Goal: Transaction & Acquisition: Purchase product/service

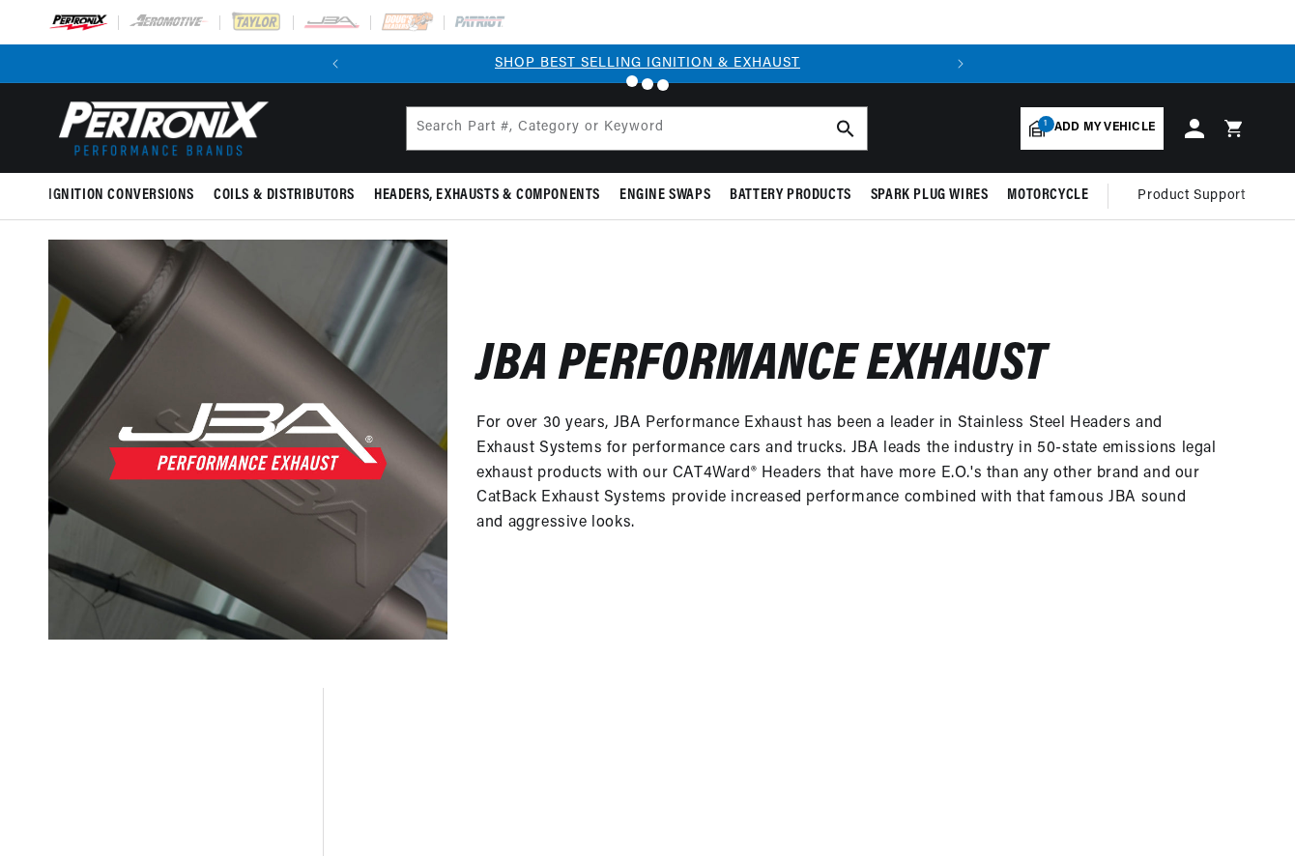
click at [1092, 142] on div at bounding box center [647, 428] width 1295 height 856
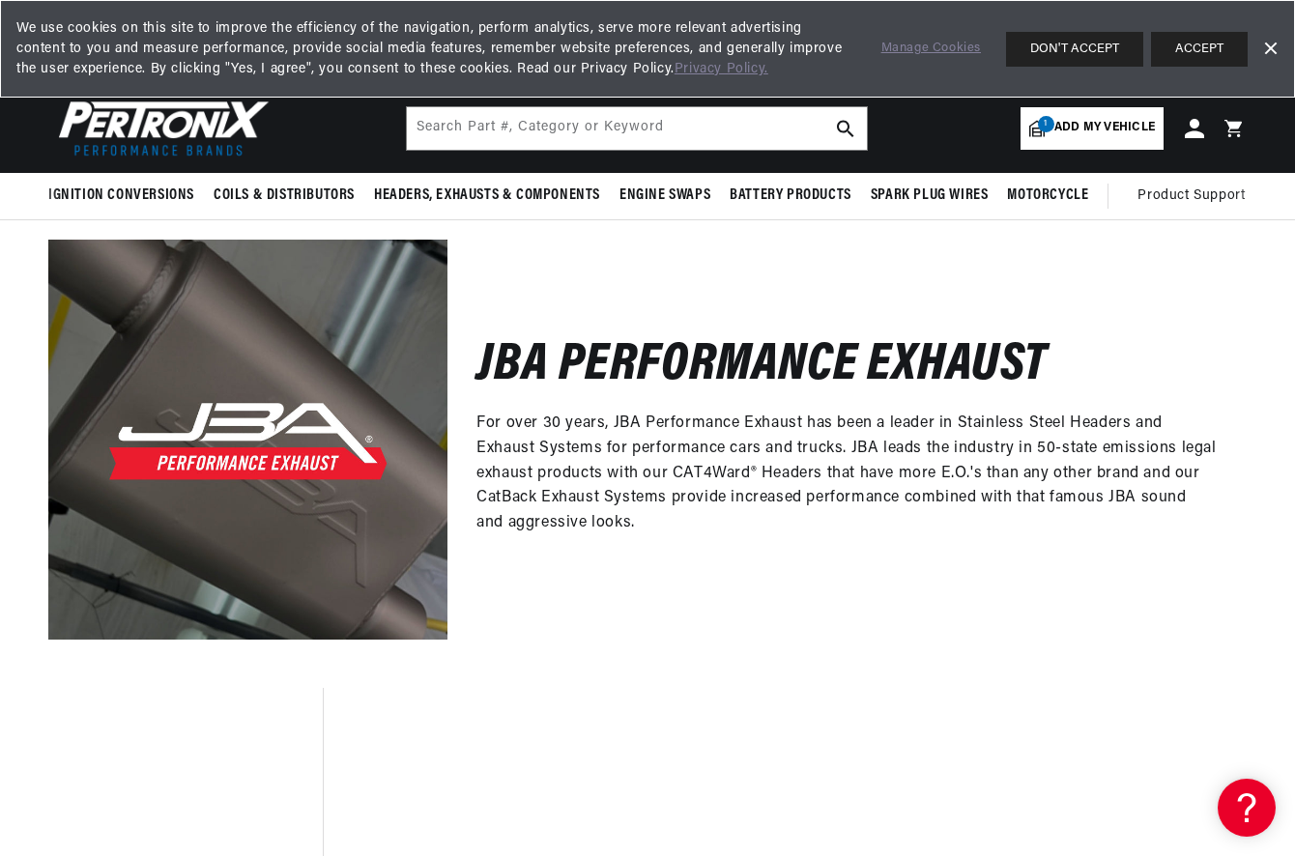
scroll to position [0, 586]
click at [1090, 133] on div at bounding box center [647, 428] width 1295 height 856
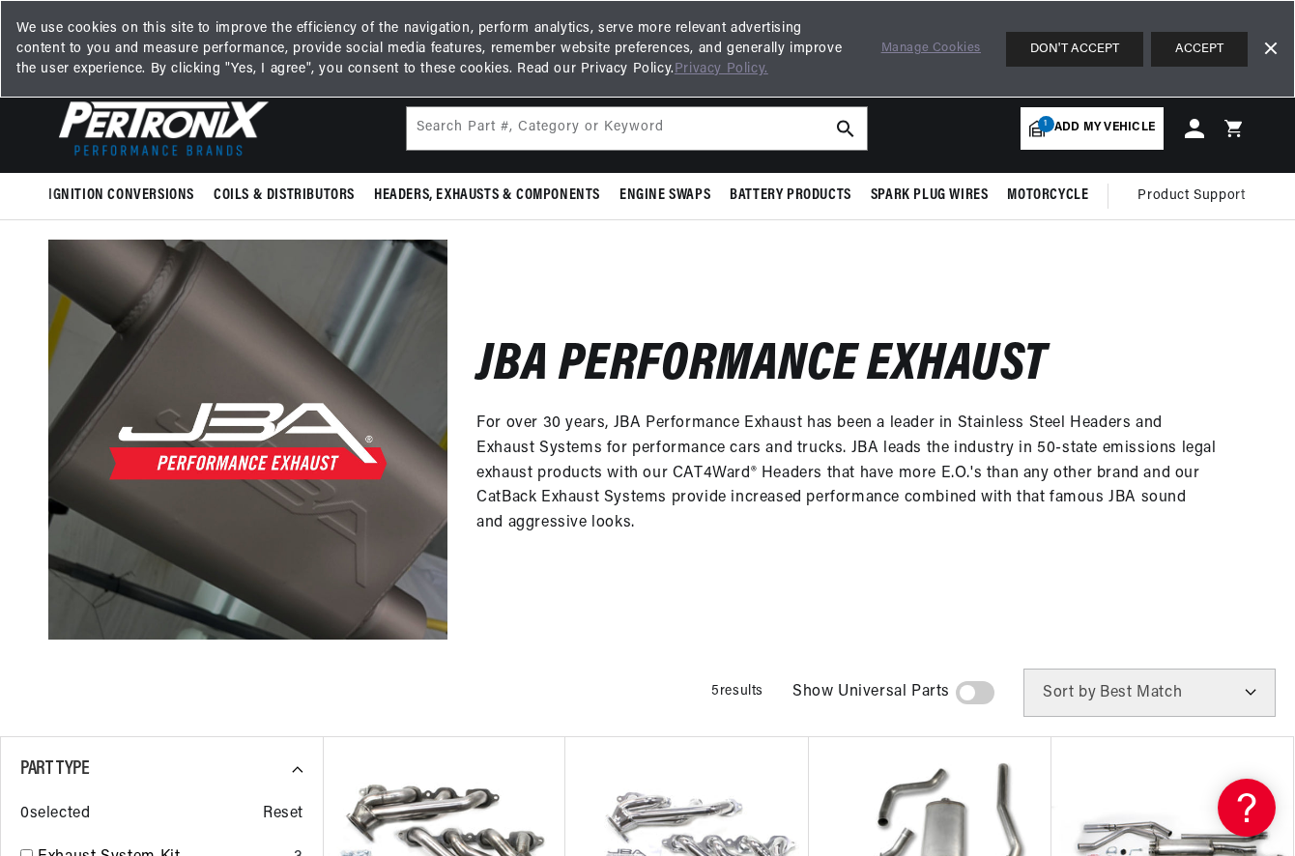
click at [1267, 45] on link "Dismiss Banner" at bounding box center [1269, 49] width 29 height 29
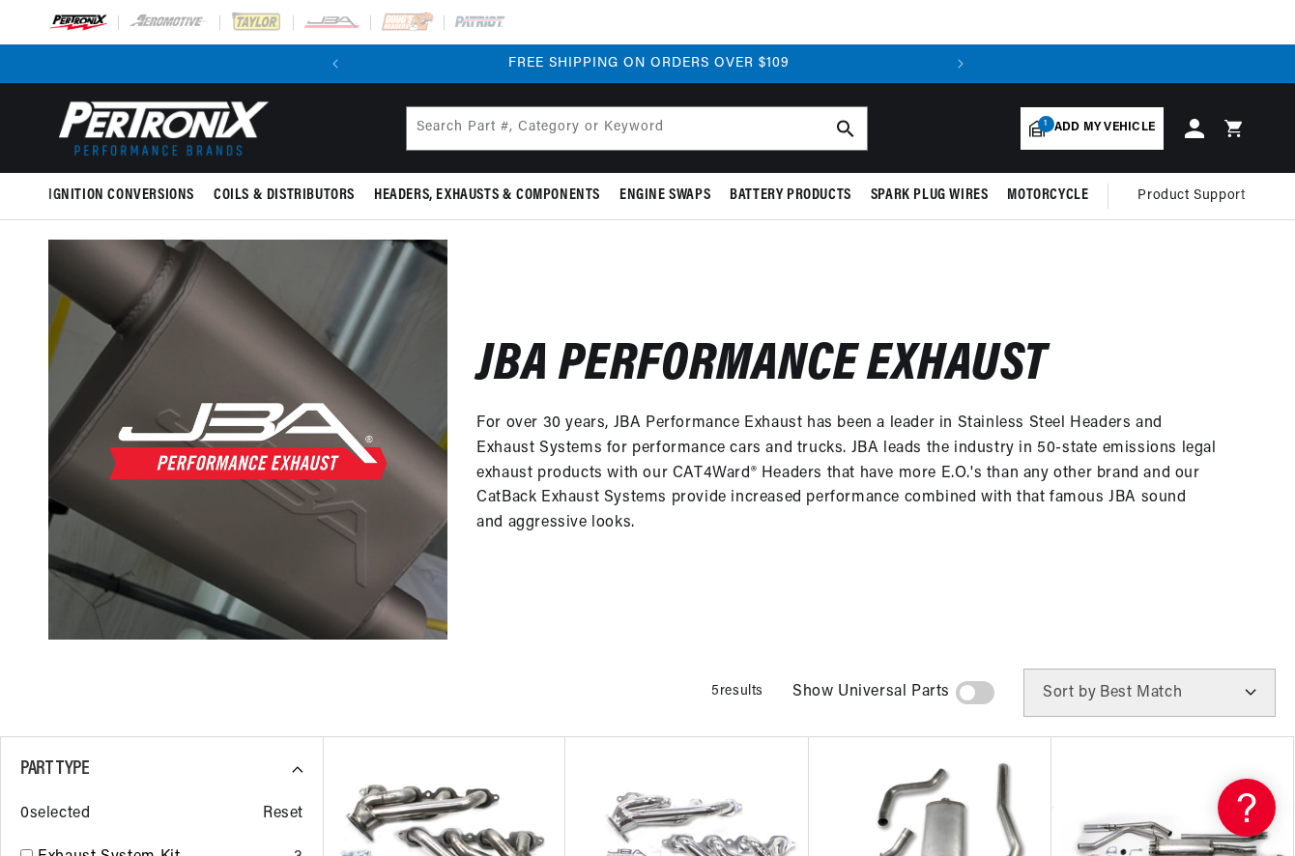
click at [1062, 128] on span "Add my vehicle" at bounding box center [1104, 128] width 100 height 18
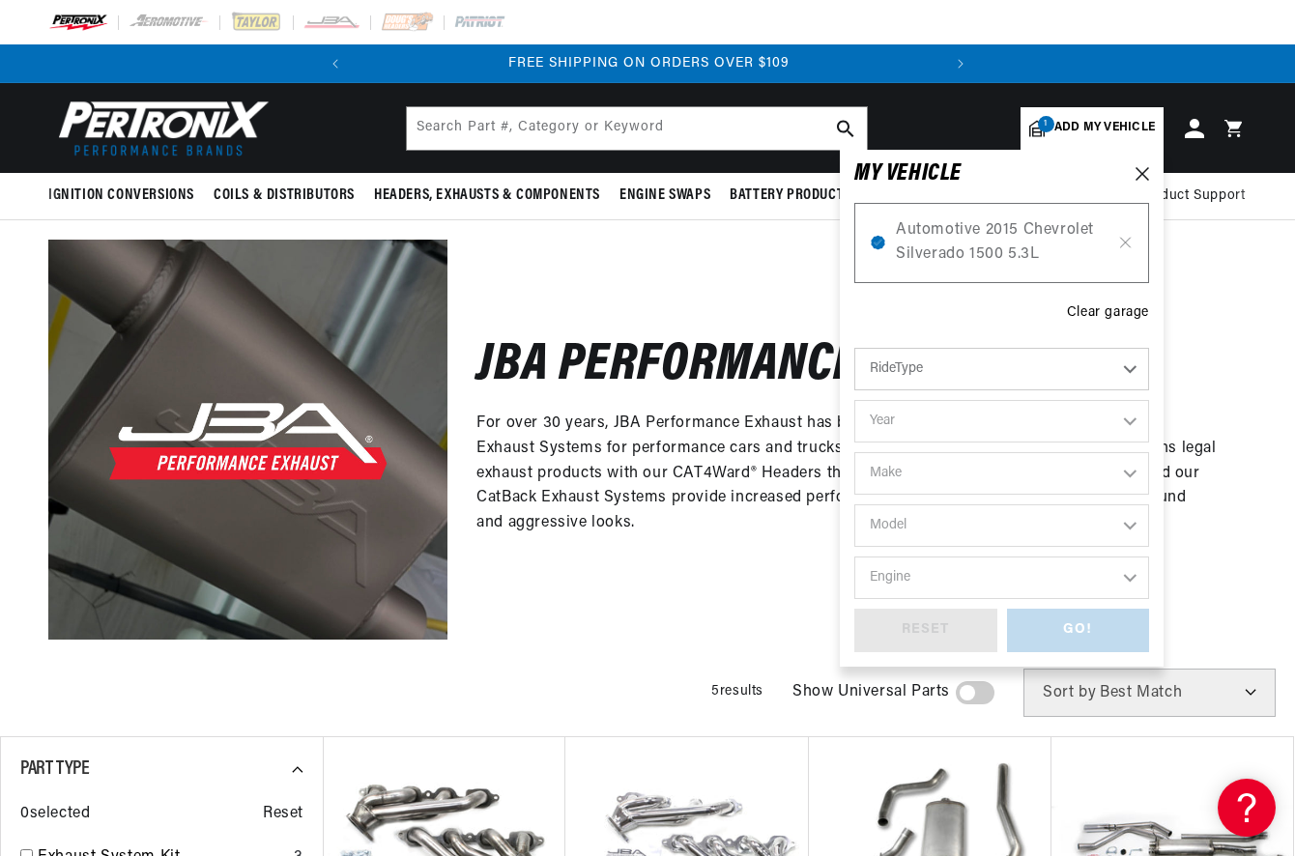
click at [943, 366] on select "RideType ...loading..." at bounding box center [1001, 369] width 295 height 43
click at [1126, 246] on icon at bounding box center [1125, 242] width 16 height 15
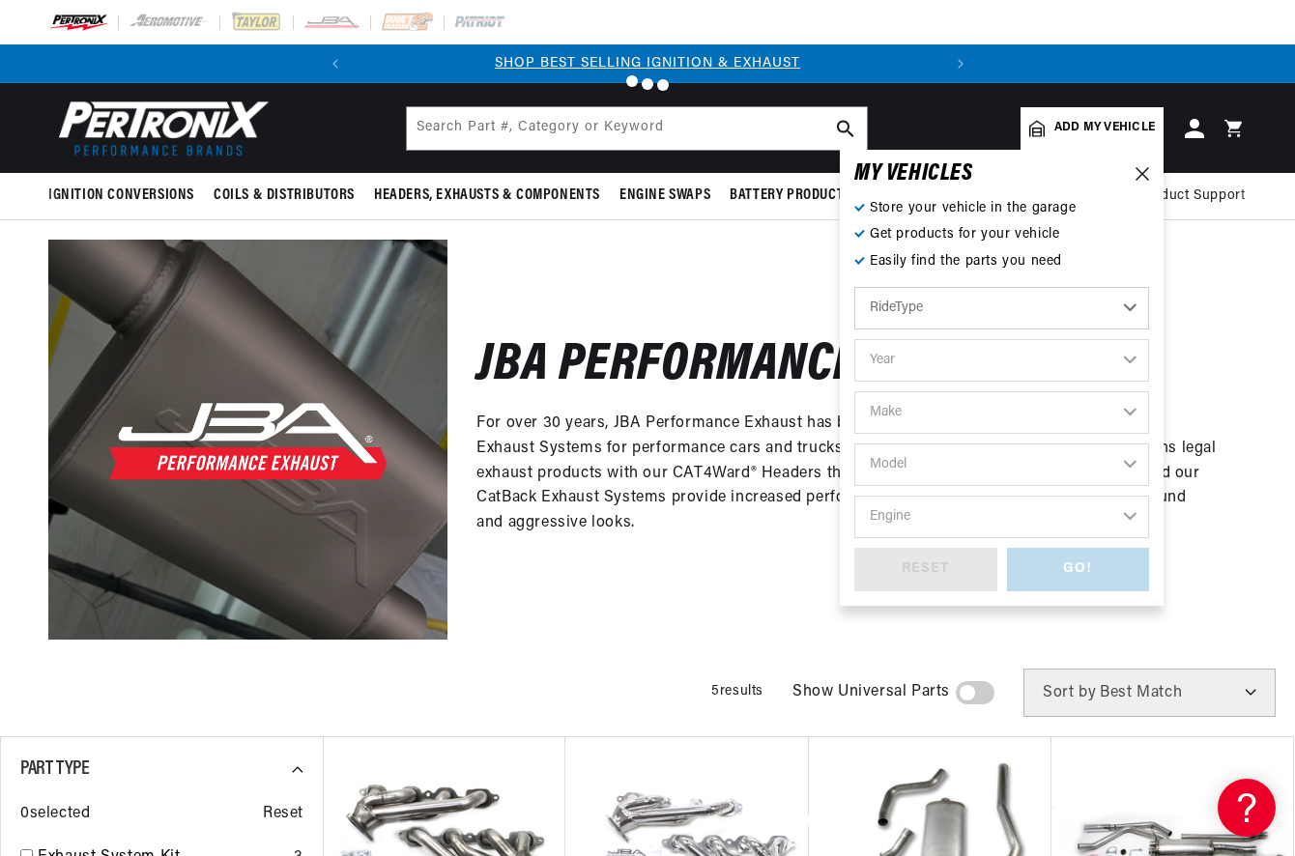
click at [900, 356] on div at bounding box center [647, 428] width 1295 height 856
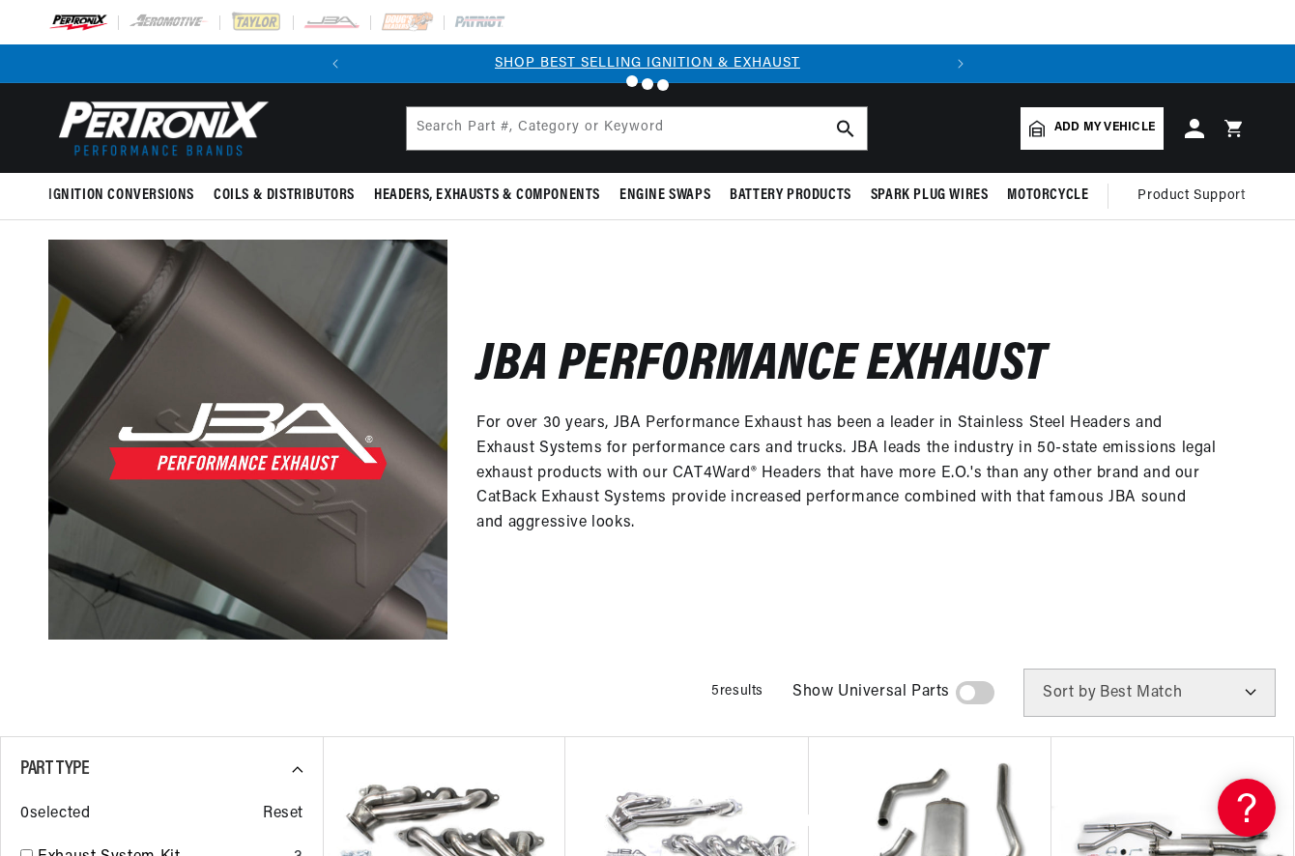
click at [1076, 129] on div at bounding box center [647, 428] width 1295 height 856
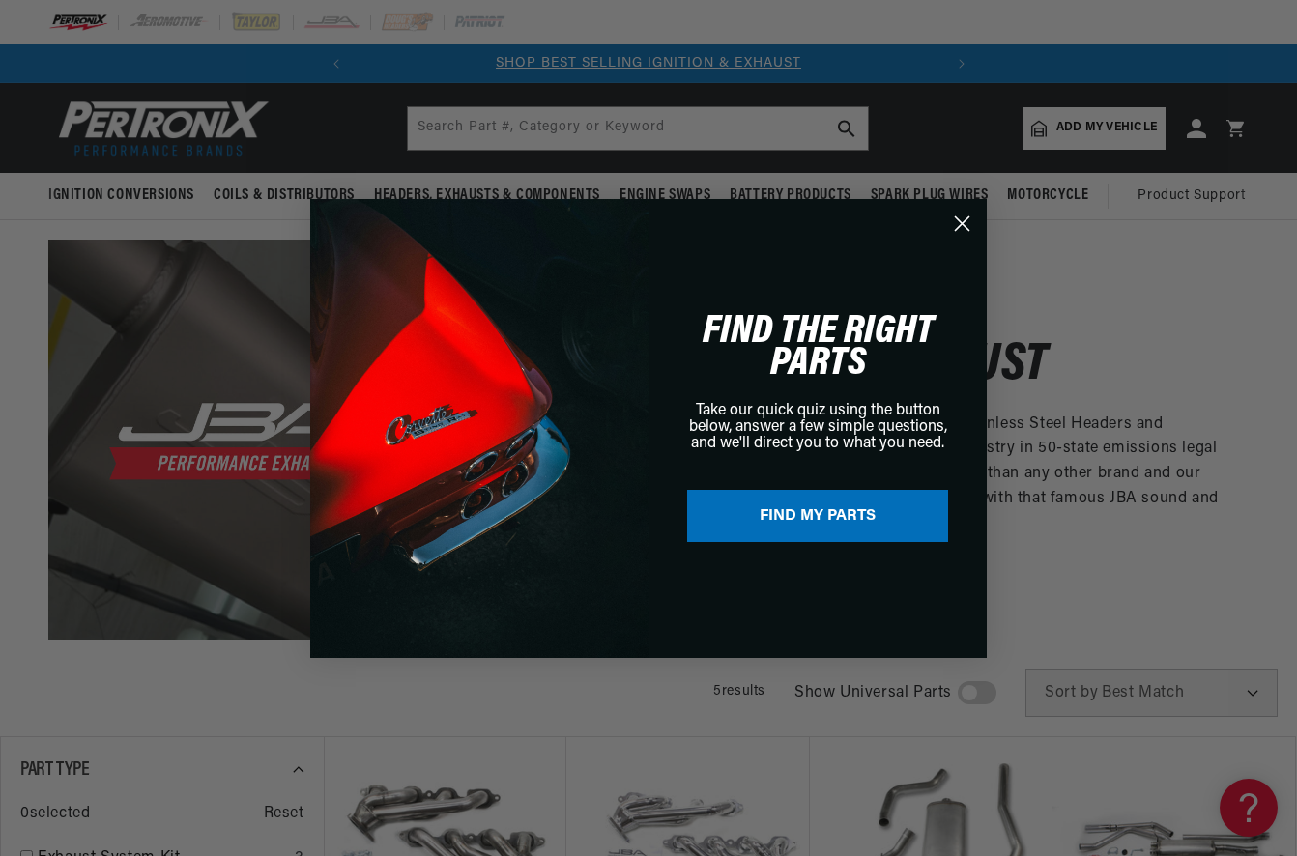
click at [957, 222] on circle "Close dialog" at bounding box center [962, 223] width 32 height 32
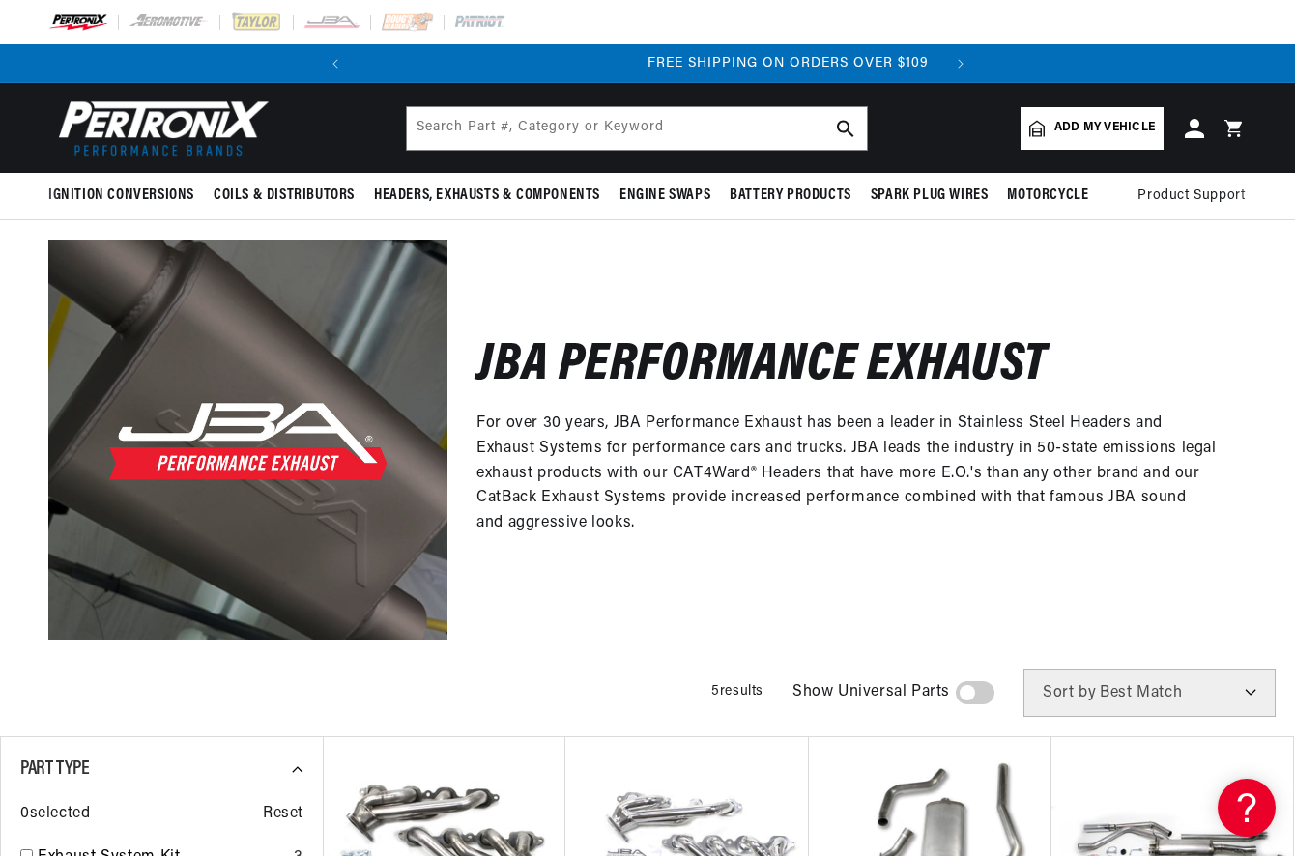
click at [1060, 139] on link "Add my vehicle" at bounding box center [1091, 128] width 143 height 43
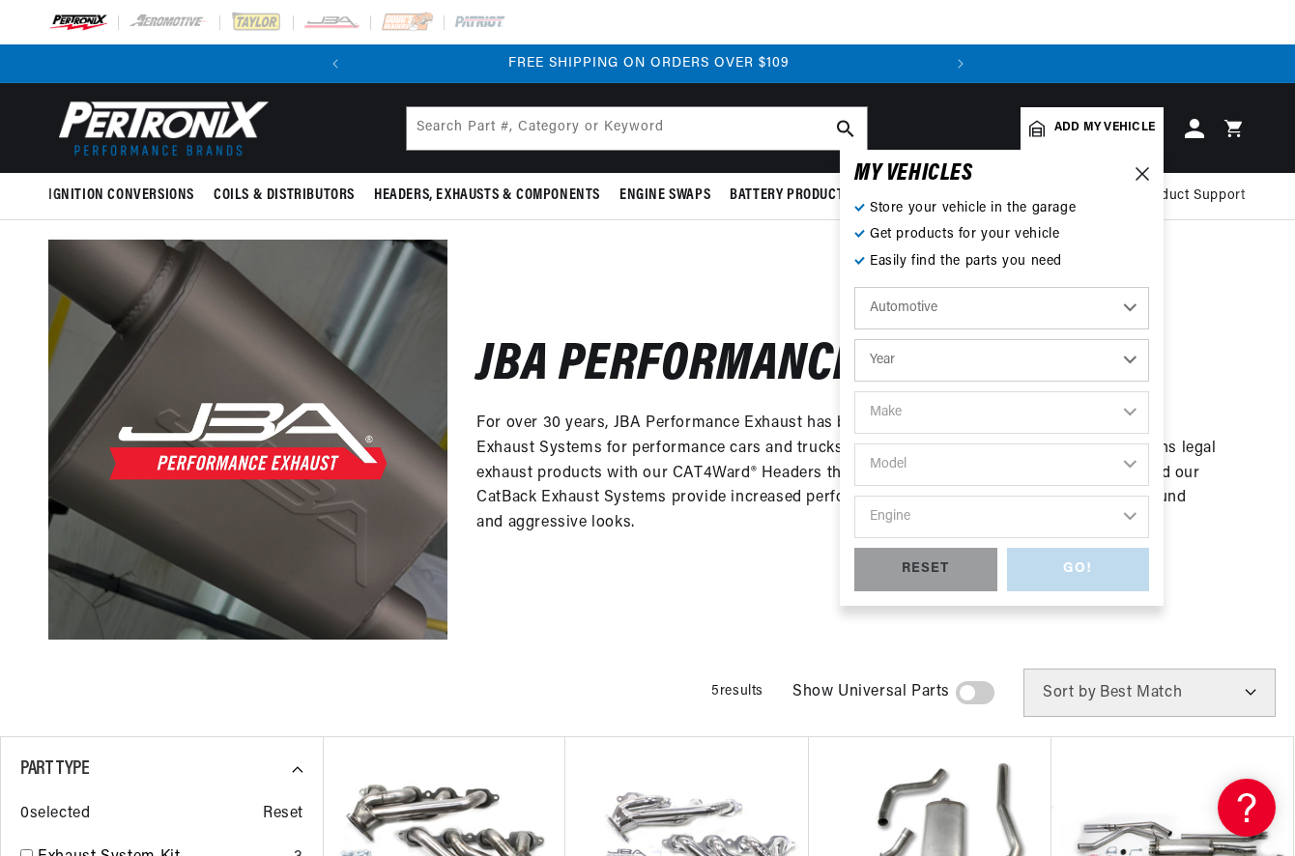
click at [880, 362] on select "Year 2024 2023 2022 2021 2020 2019 2018 2017 2016 2015 2014 2013 2012 2011 2010…" at bounding box center [1001, 360] width 295 height 43
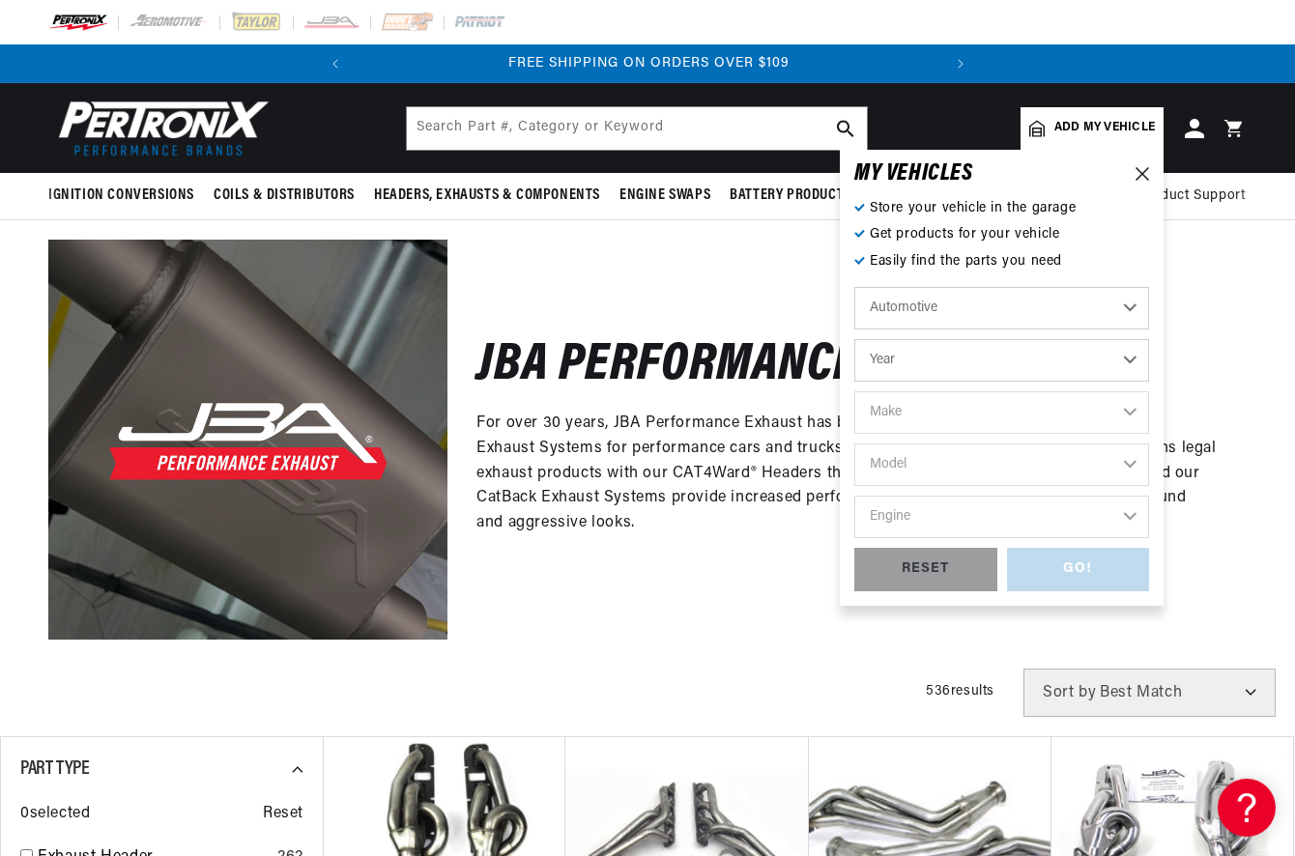
select select "1996"
click at [854, 339] on select "Year 2024 2023 2022 2021 2020 2019 2018 2017 2016 2015 2014 2013 2012 2011 2010…" at bounding box center [1001, 360] width 295 height 43
click at [902, 369] on select "Year 2024 2023 2022 2021 2020 2019 2018 2017 2016 2015 2014 2013 2012 2011 2010…" at bounding box center [1001, 360] width 295 height 43
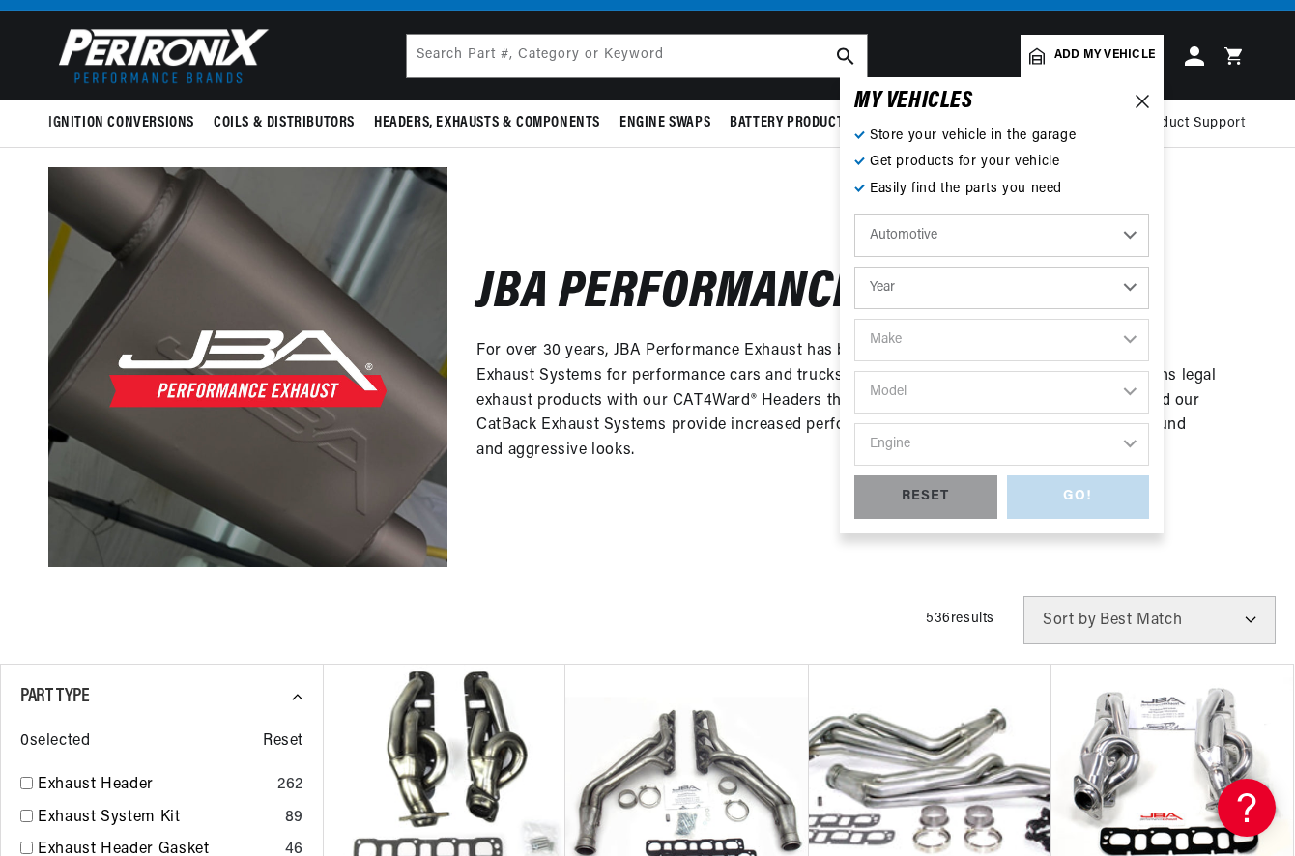
scroll to position [193, 0]
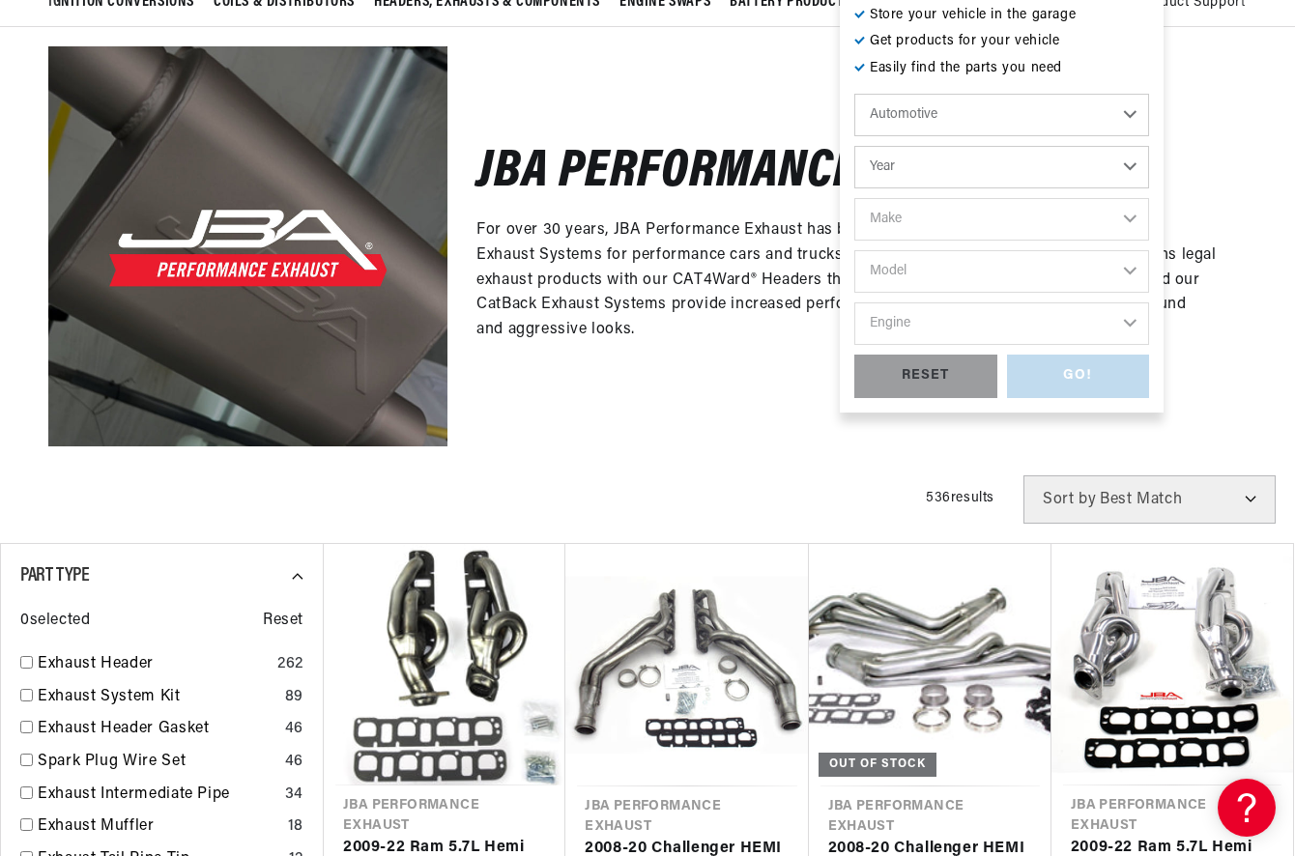
drag, startPoint x: 931, startPoint y: 173, endPoint x: 932, endPoint y: 188, distance: 15.6
click at [931, 173] on select "Year 2024 2023 2022 2021 2020 2019 2018 2017 2016 2015 2014 2013 2012 2011 2010…" at bounding box center [1001, 167] width 295 height 43
select select "1996"
click at [854, 146] on select "2024 2023 2022 2021 2020 2019 2018 2017 2016 2015 2014 2013 2012 2011 2010 2009…" at bounding box center [1001, 167] width 295 height 43
click at [902, 225] on select "Make Buick Cadillac Chevrolet Chrysler Dodge Ford GMC Hyundai Isuzu Jeep Lincol…" at bounding box center [1001, 219] width 295 height 43
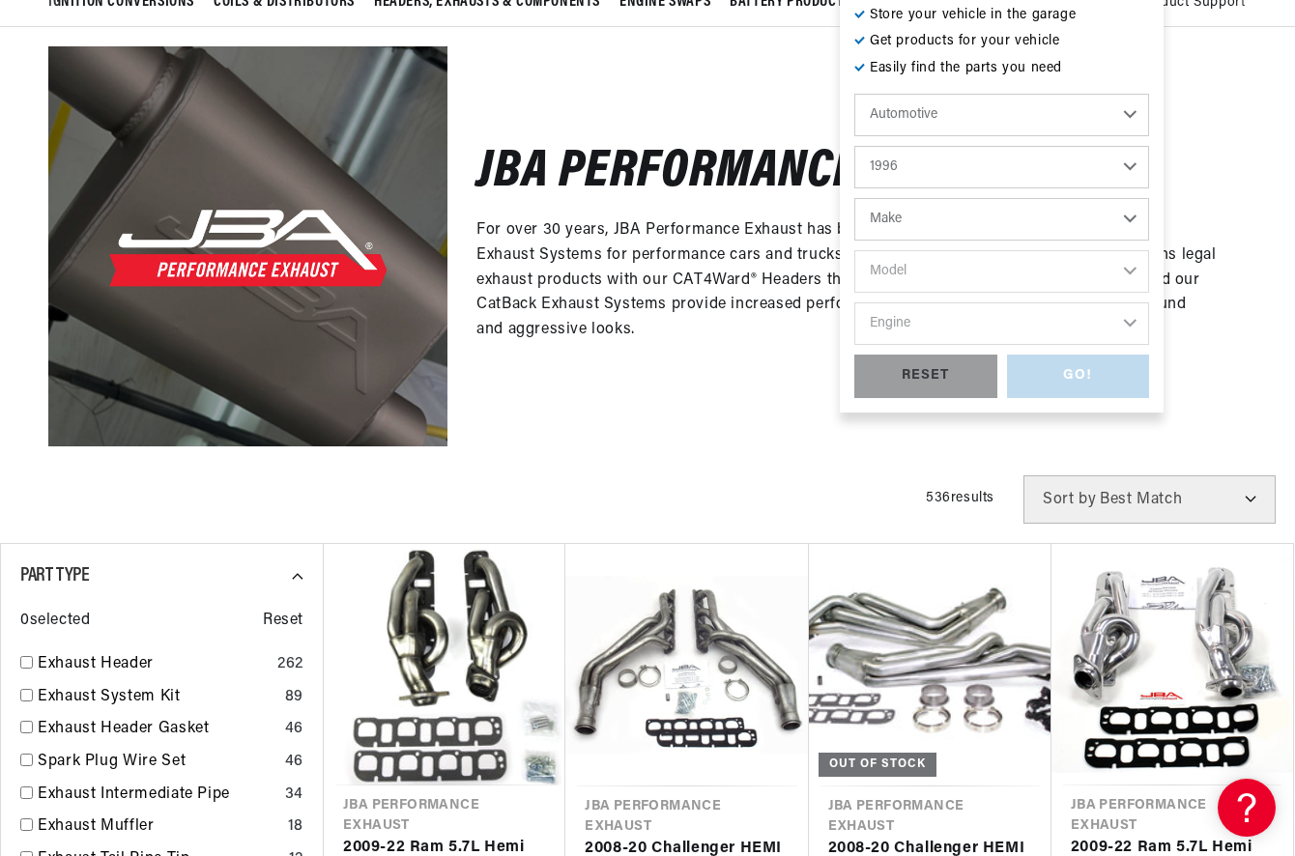
select select "Chevrolet"
click at [854, 198] on select "Make Buick Cadillac Chevrolet Chrysler Dodge Ford GMC Hyundai Isuzu Jeep Lincol…" at bounding box center [1001, 219] width 295 height 43
select select "Chevrolet"
click at [928, 264] on select "Model Astro Beretta Blazer C35 C1500 C1500 Suburban C2500 C2500 Suburban C3500 …" at bounding box center [1001, 271] width 295 height 43
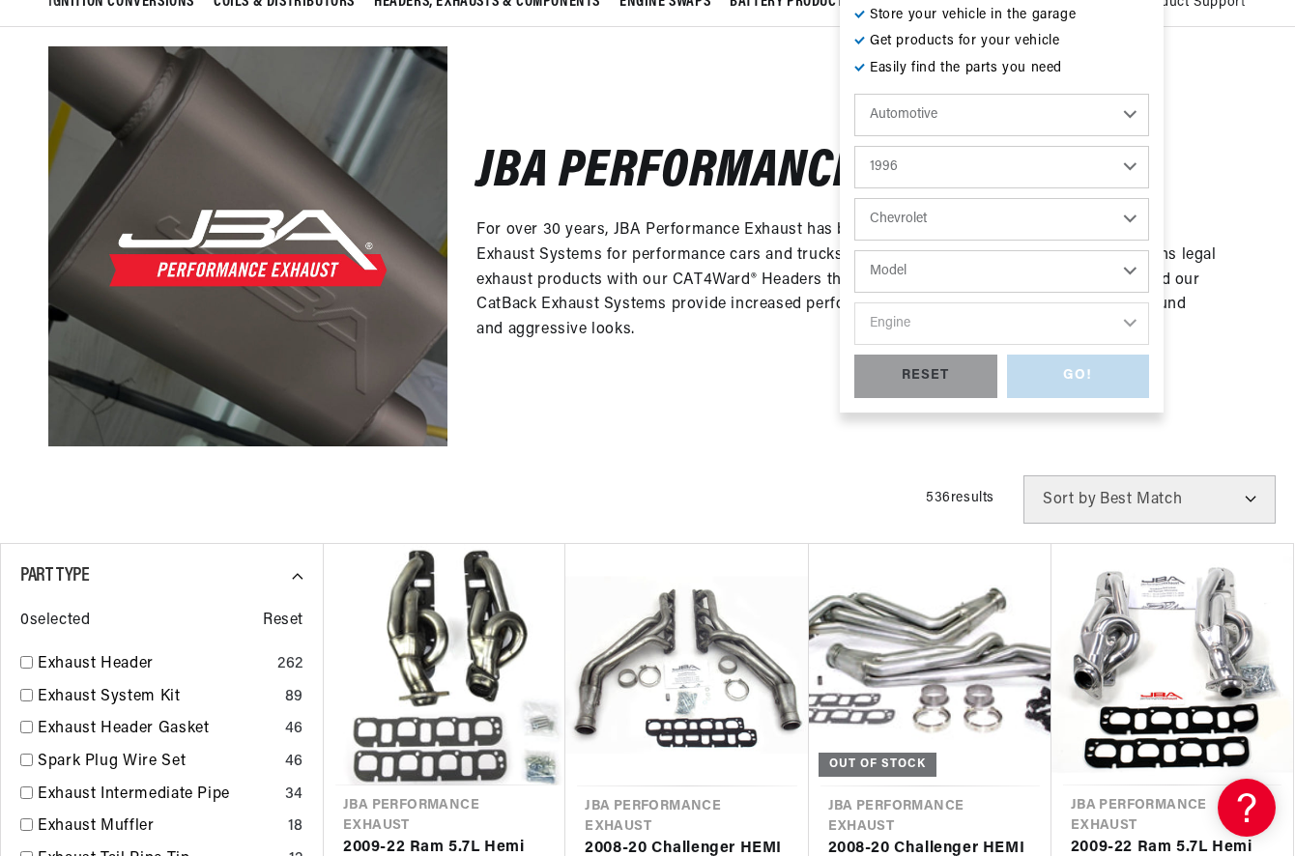
select select "Impala"
click at [854, 250] on select "Model Astro Beretta Blazer C35 C1500 C1500 Suburban C2500 C2500 Suburban C3500 …" at bounding box center [1001, 271] width 295 height 43
select select "Impala"
click at [898, 323] on select "Engine 5.7L" at bounding box center [1001, 323] width 295 height 43
select select "5.7L"
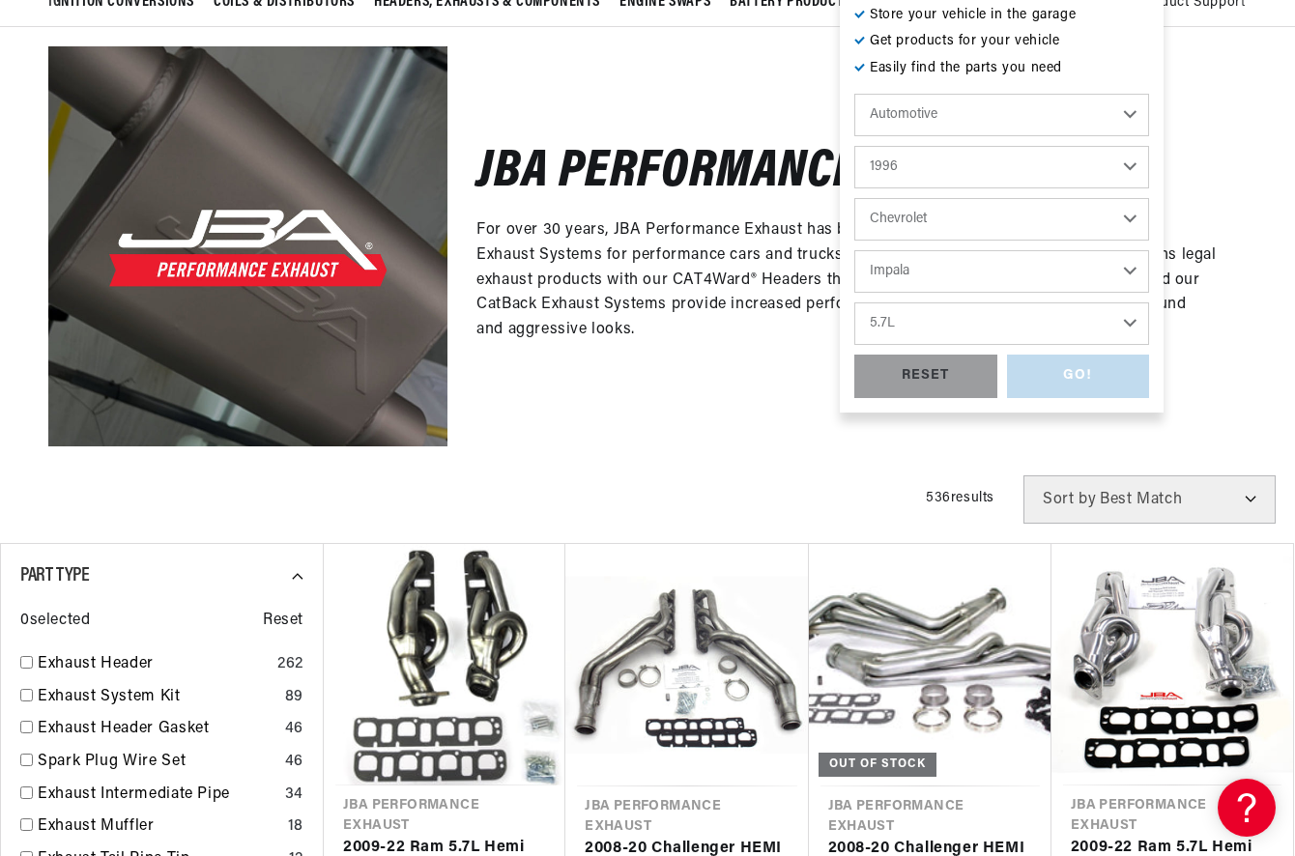
click at [854, 302] on select "Engine 5.7L" at bounding box center [1001, 323] width 295 height 43
select select "5.7L"
click at [1057, 377] on div "GO!" at bounding box center [1078, 376] width 143 height 43
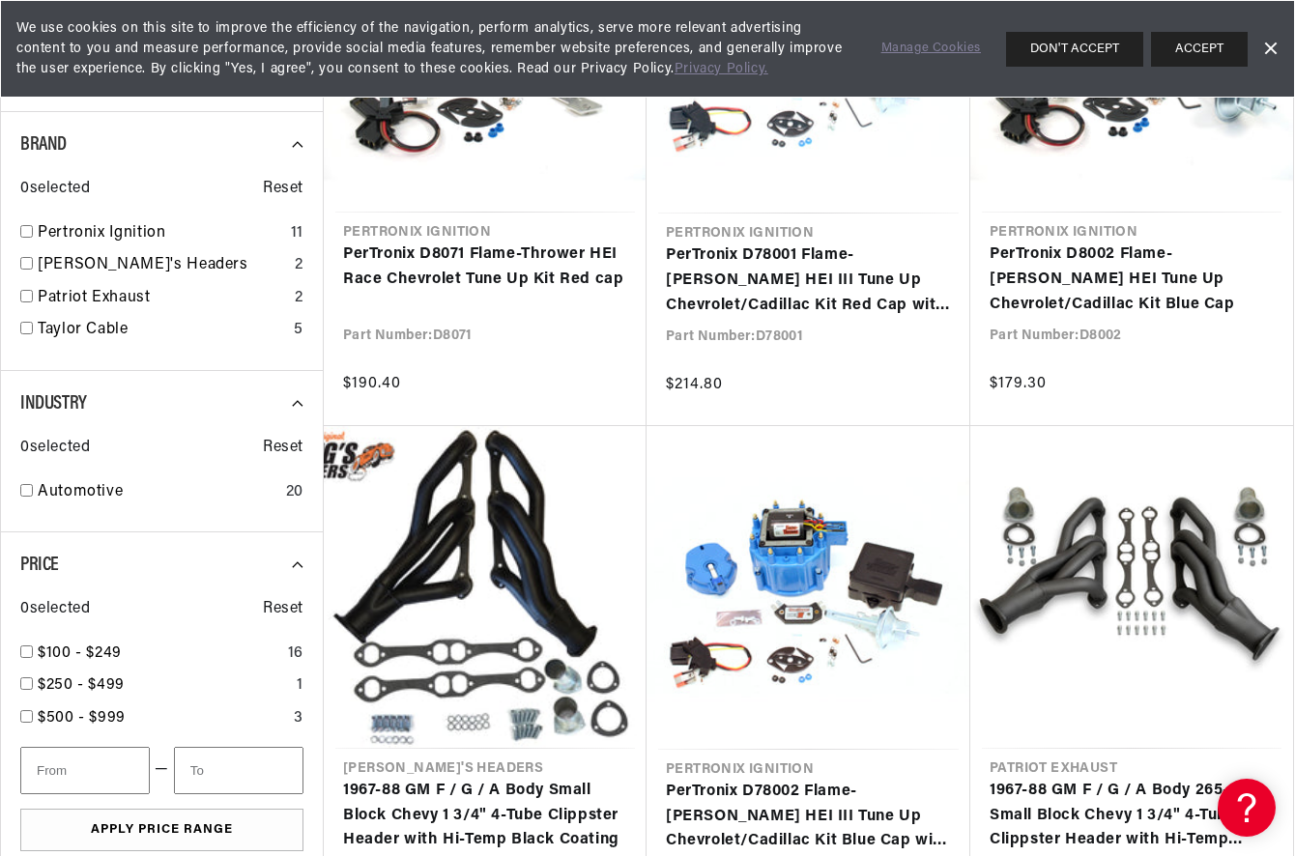
scroll to position [0, 586]
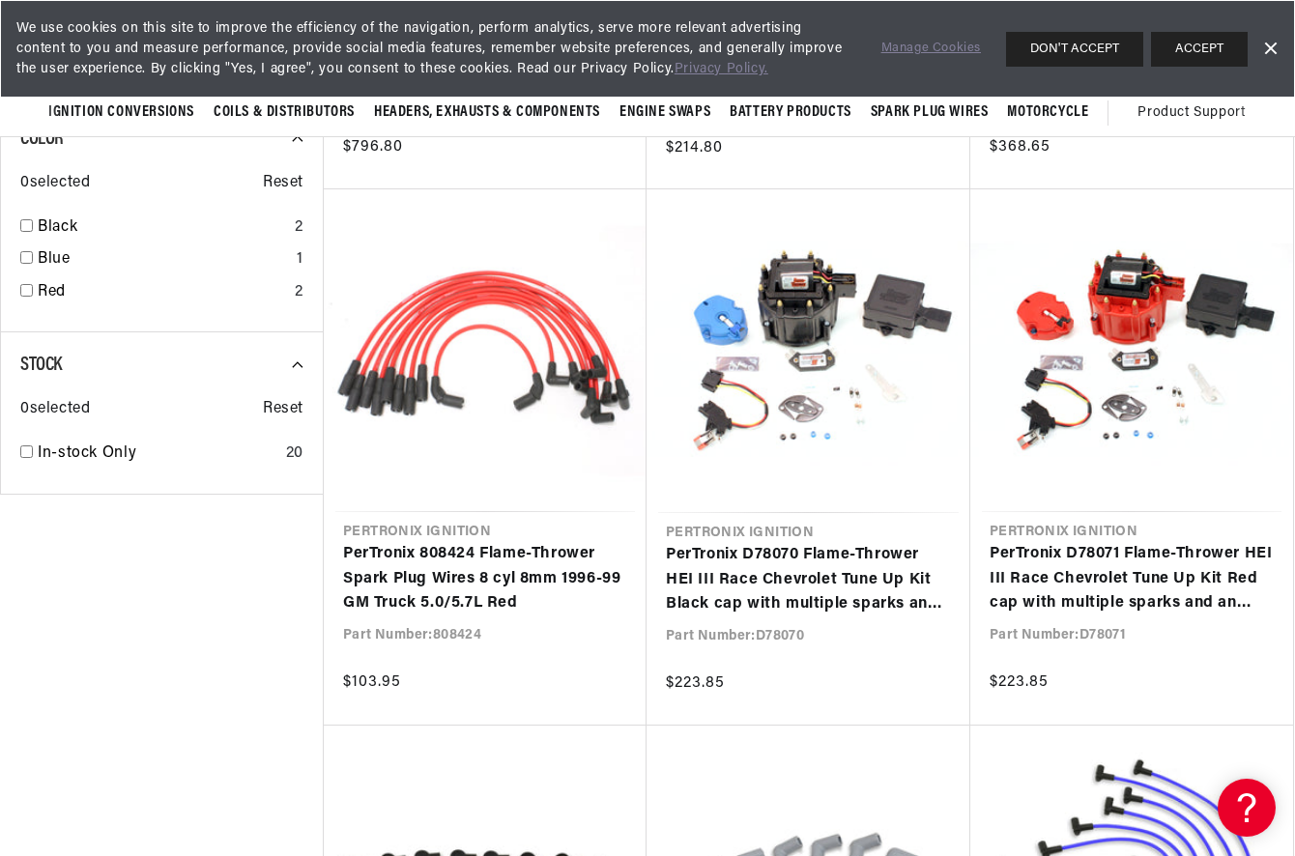
scroll to position [1739, 0]
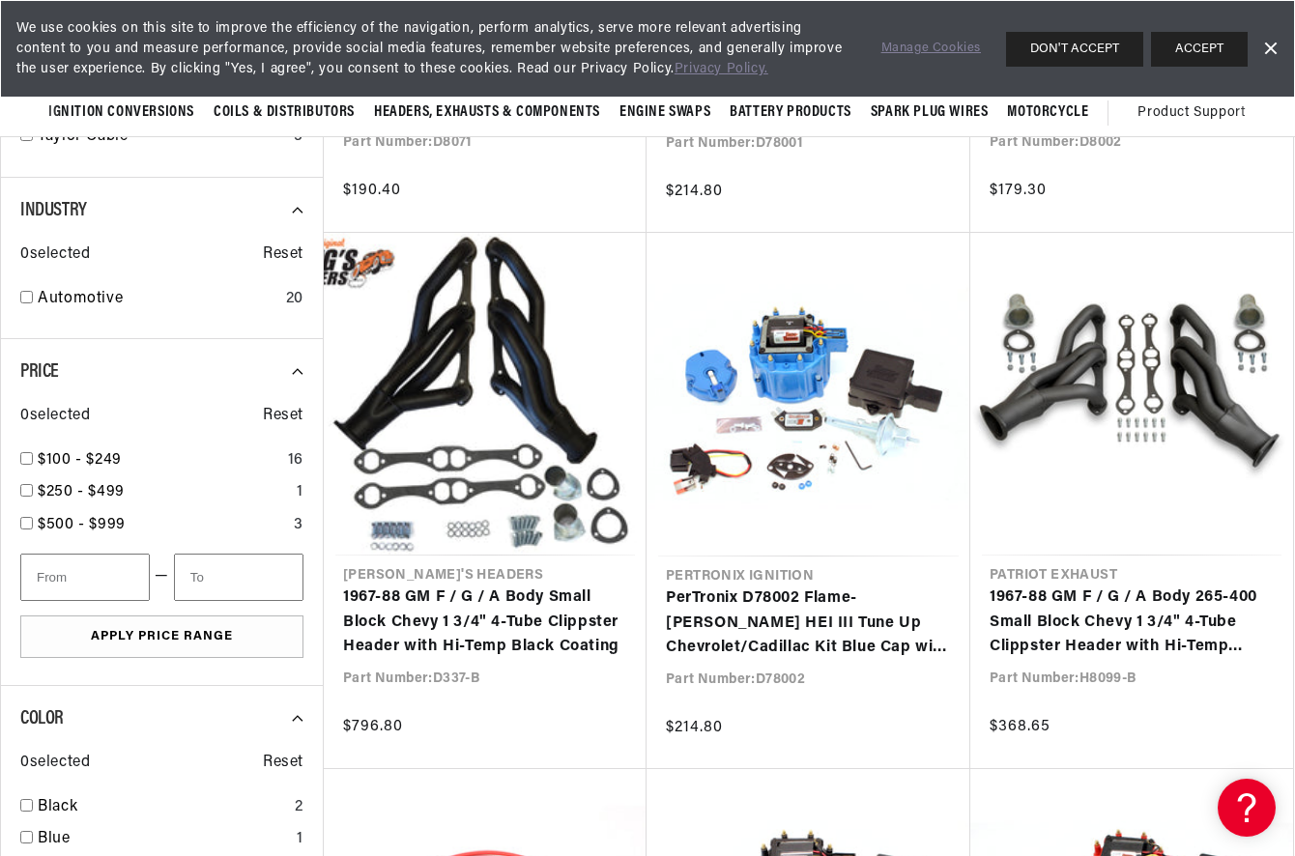
click at [1283, 48] on div "We use cookies on this site to improve the efficiency of the navigation, perfor…" at bounding box center [647, 49] width 1295 height 98
click at [1270, 47] on link "Dismiss Banner" at bounding box center [1269, 49] width 29 height 29
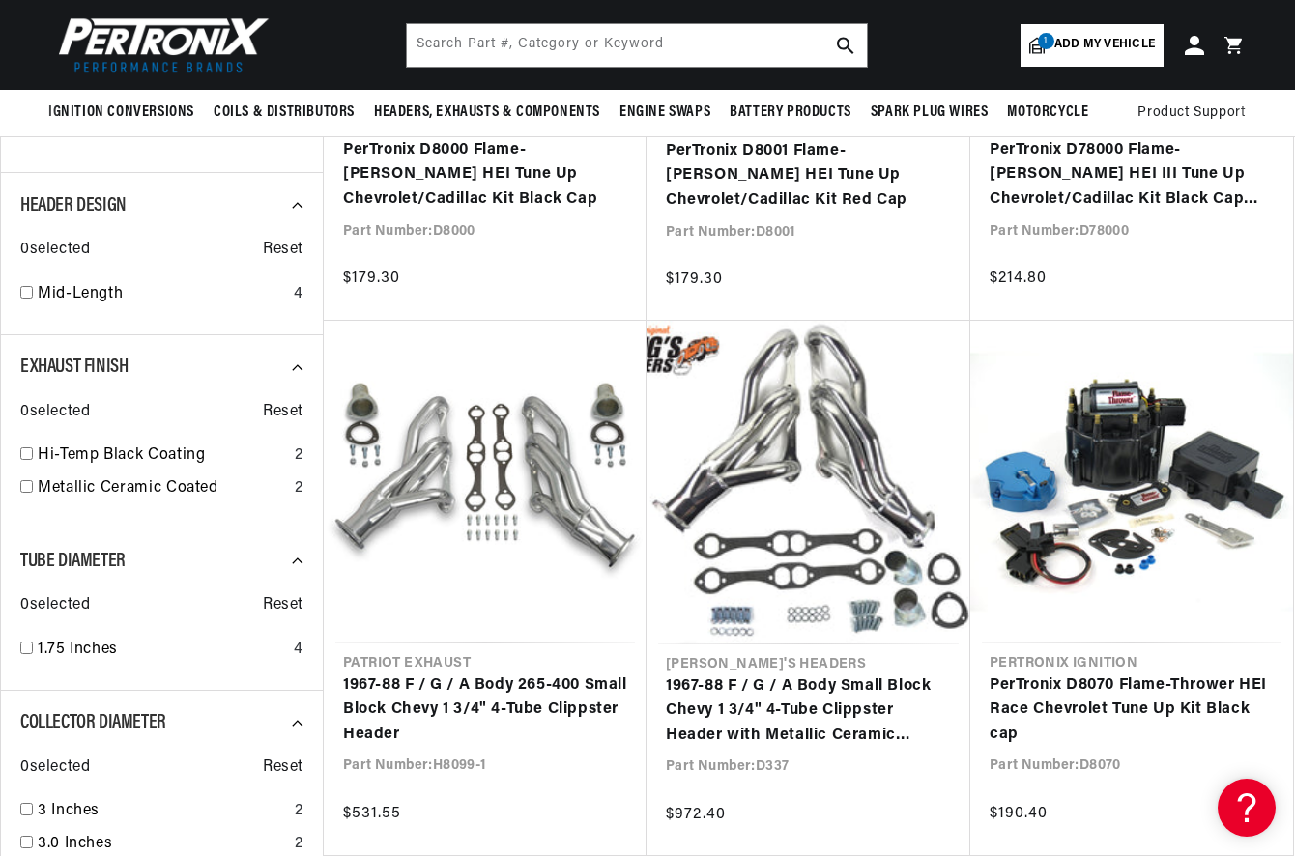
scroll to position [0, 544]
